Goal: Task Accomplishment & Management: Manage account settings

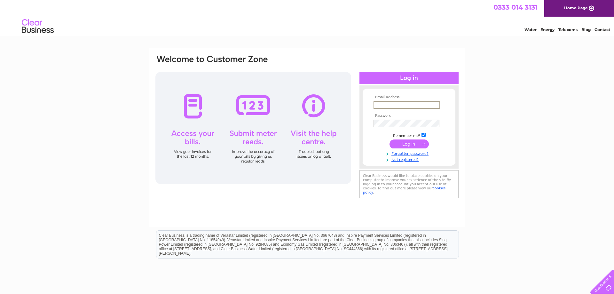
click at [411, 104] on input "text" at bounding box center [406, 105] width 66 height 8
type input "[EMAIL_ADDRESS][DOMAIN_NAME]"
click at [406, 147] on input "submit" at bounding box center [408, 143] width 39 height 9
click at [401, 145] on input "submit" at bounding box center [408, 143] width 39 height 9
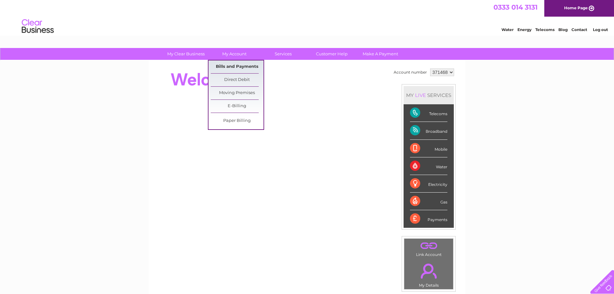
click at [246, 66] on link "Bills and Payments" at bounding box center [237, 66] width 53 height 13
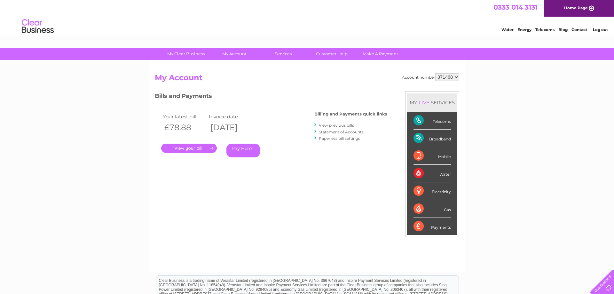
click at [337, 124] on link "View previous bills" at bounding box center [336, 125] width 35 height 5
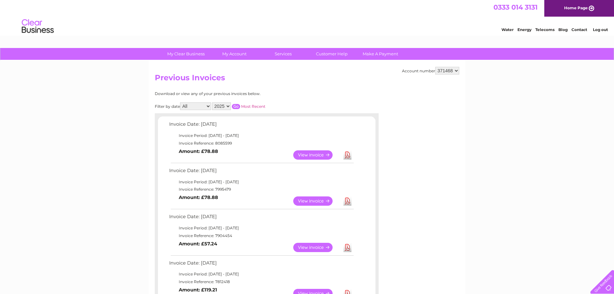
click at [348, 155] on link "Download" at bounding box center [347, 154] width 8 height 9
click at [601, 31] on link "Log out" at bounding box center [600, 29] width 15 height 5
